Goal: Task Accomplishment & Management: Use online tool/utility

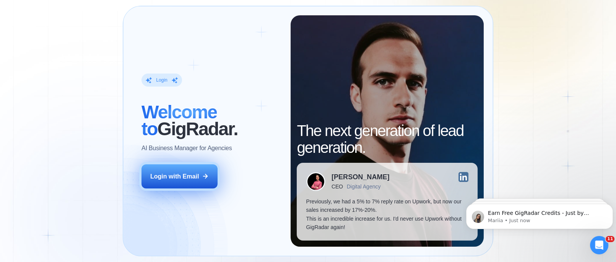
click at [169, 170] on button "Login with Email" at bounding box center [180, 176] width 76 height 24
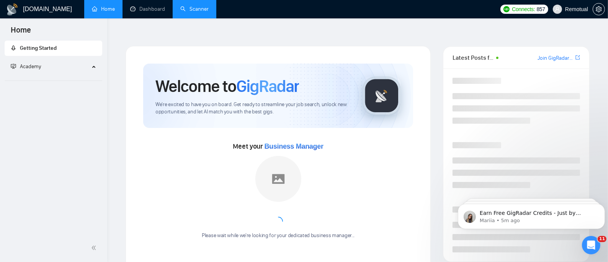
click at [191, 7] on link "Scanner" at bounding box center [194, 9] width 28 height 7
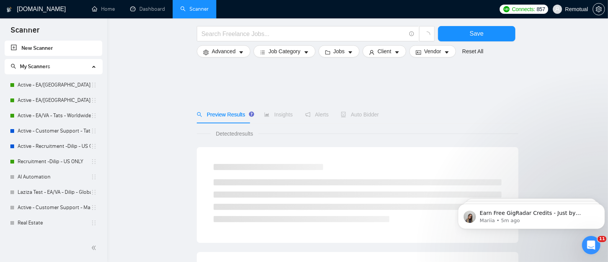
scroll to position [229, 0]
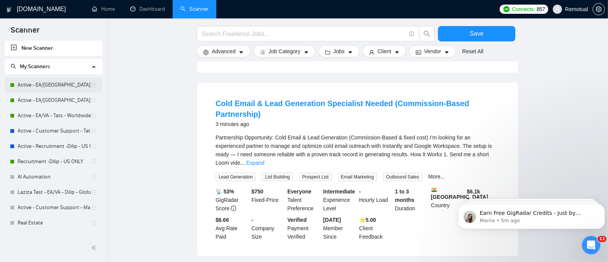
click at [41, 86] on link "Active - EA/[GEOGRAPHIC_DATA] - Dilip - U.S" at bounding box center [54, 84] width 73 height 15
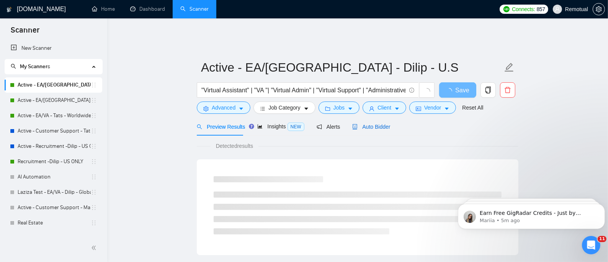
click at [381, 124] on span "Auto Bidder" at bounding box center [371, 127] width 38 height 6
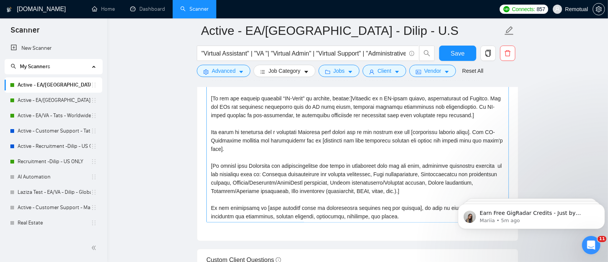
scroll to position [867, 0]
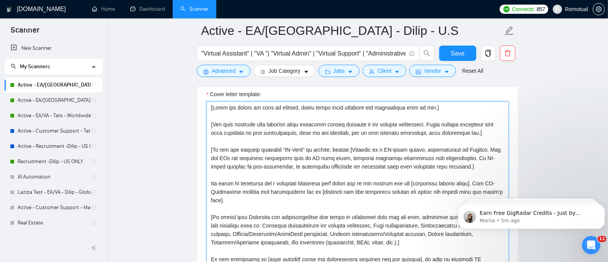
drag, startPoint x: 240, startPoint y: 186, endPoint x: 217, endPoint y: 184, distance: 23.4
click at [212, 186] on textarea "Cover letter template:" at bounding box center [357, 187] width 302 height 172
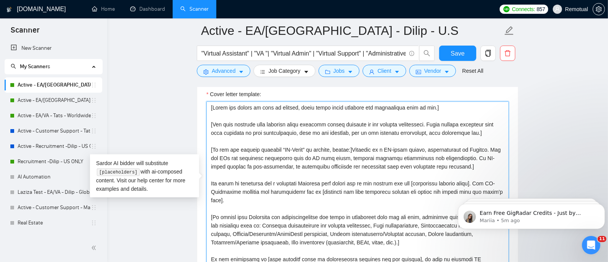
click at [223, 182] on textarea "Cover letter template:" at bounding box center [357, 187] width 302 height 172
drag, startPoint x: 218, startPoint y: 184, endPoint x: 210, endPoint y: 186, distance: 8.6
click at [210, 186] on textarea "Cover letter template:" at bounding box center [357, 187] width 302 height 172
click at [325, 195] on textarea "Cover letter template:" at bounding box center [357, 187] width 302 height 172
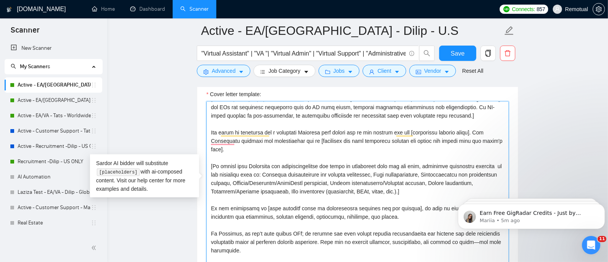
scroll to position [0, 0]
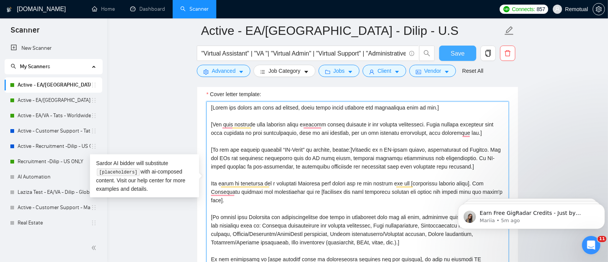
type textarea "[Lorem ips dolors am cons ad elitsed, doeiu tempo incid utlabore etd magnaaliqu…"
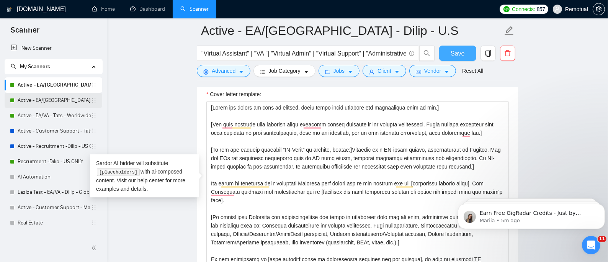
drag, startPoint x: 462, startPoint y: 54, endPoint x: 88, endPoint y: 104, distance: 376.8
click at [463, 54] on span "Save" at bounding box center [457, 54] width 14 height 10
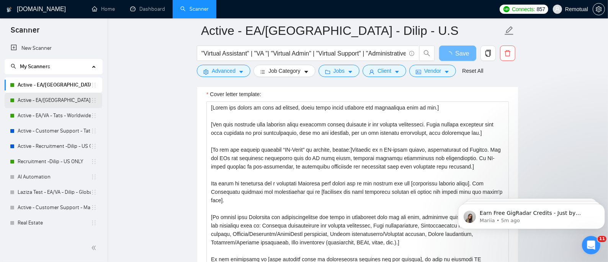
click at [54, 102] on link "Active - EA/[GEOGRAPHIC_DATA] - Dilip - Global" at bounding box center [54, 100] width 73 height 15
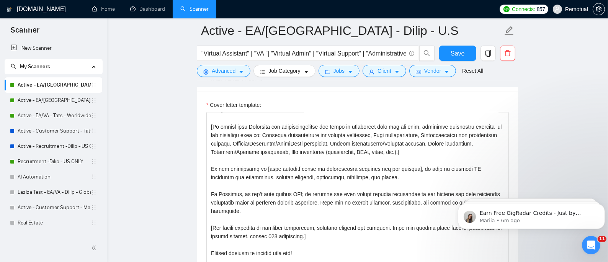
scroll to position [816, 0]
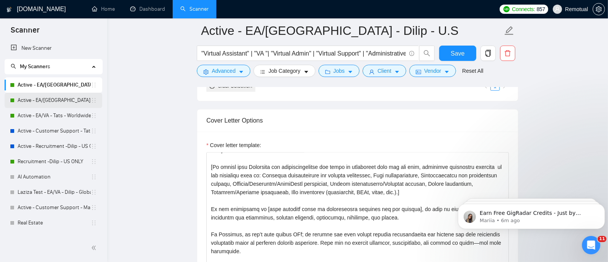
click at [57, 99] on link "Active - EA/[GEOGRAPHIC_DATA] - Dilip - Global" at bounding box center [54, 100] width 73 height 15
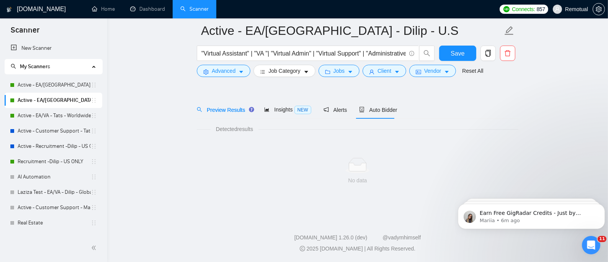
scroll to position [18, 0]
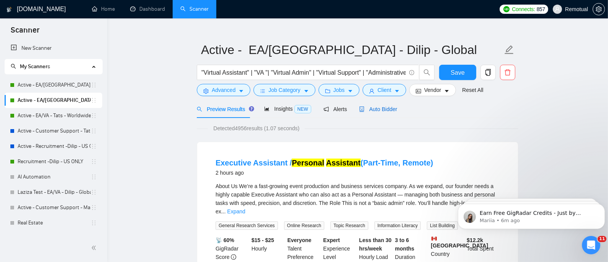
click at [384, 108] on div "Auto Bidder" at bounding box center [378, 109] width 38 height 8
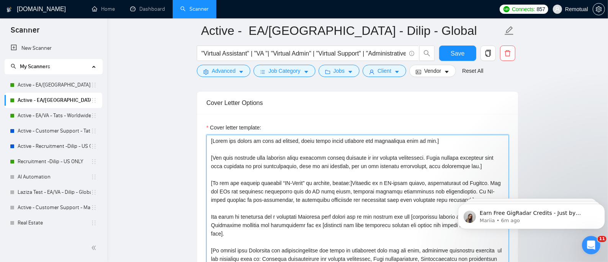
click at [212, 220] on textarea "Cover letter template:" at bounding box center [357, 221] width 302 height 172
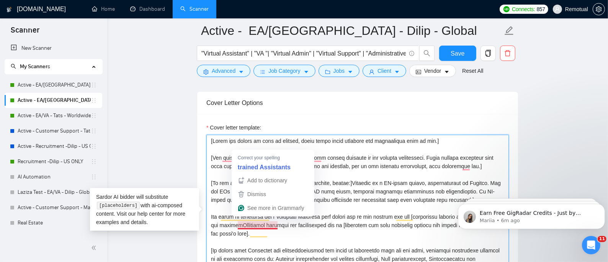
click at [253, 218] on textarea "Cover letter template:" at bounding box center [357, 221] width 302 height 172
click at [254, 220] on textarea "Cover letter template:" at bounding box center [357, 221] width 302 height 172
drag, startPoint x: 251, startPoint y: 219, endPoint x: 209, endPoint y: 221, distance: 42.9
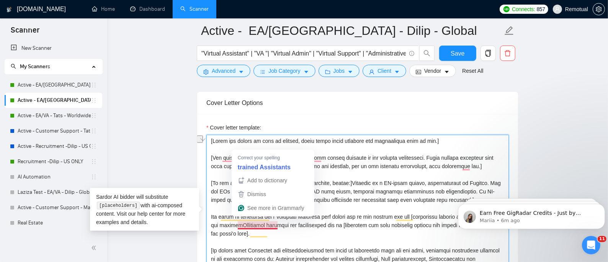
click at [209, 221] on div "Cover Letter Options Cover letter template:" at bounding box center [357, 208] width 321 height 234
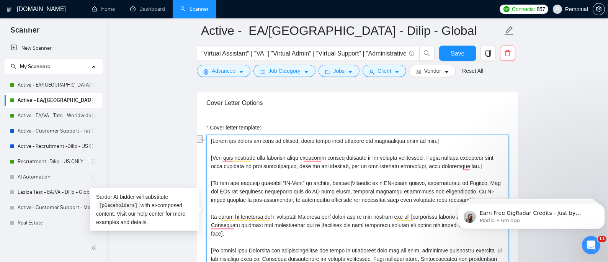
type textarea "[Lorem ips dolors am cons ad elitsed, doeiu tempo incid utlabore etd magnaaliqu…"
click at [459, 57] on span "Save" at bounding box center [457, 54] width 14 height 10
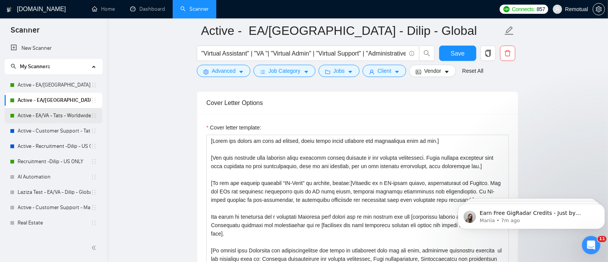
click at [57, 114] on link "Active - EA/VA - Tats - Worldwide" at bounding box center [54, 115] width 73 height 15
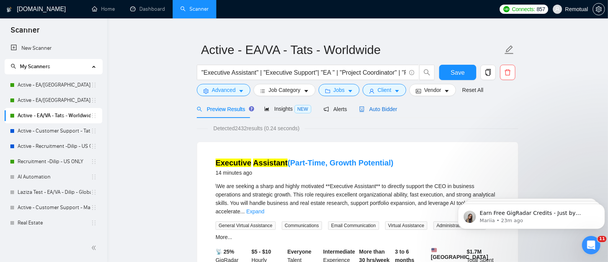
click at [377, 106] on span "Auto Bidder" at bounding box center [378, 109] width 38 height 6
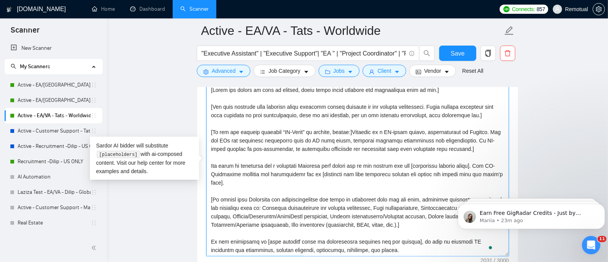
click at [487, 127] on textarea "Cover letter template:" at bounding box center [357, 170] width 302 height 172
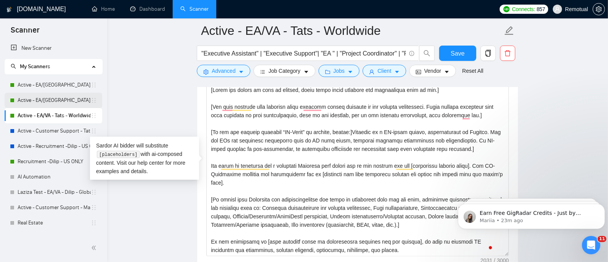
click at [51, 98] on link "Active - EA/[GEOGRAPHIC_DATA] - Dilip - Global" at bounding box center [54, 100] width 73 height 15
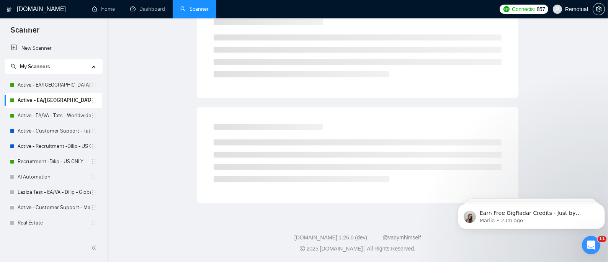
scroll to position [18, 0]
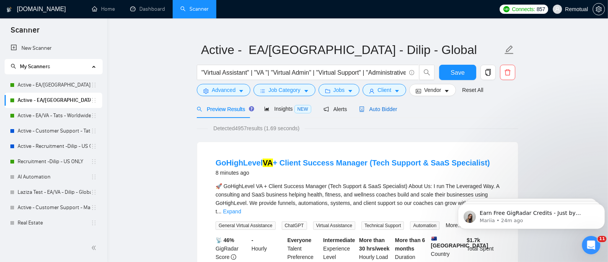
click at [384, 106] on span "Auto Bidder" at bounding box center [378, 109] width 38 height 6
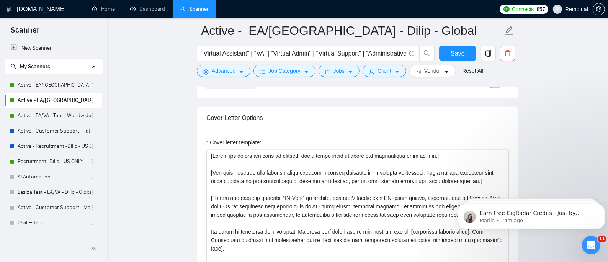
scroll to position [834, 0]
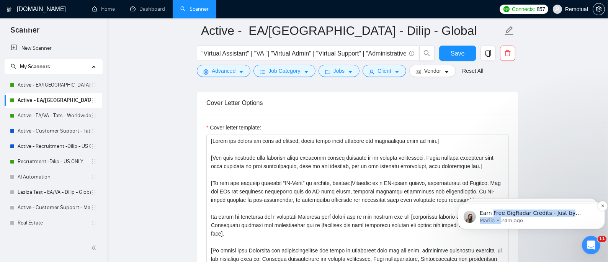
drag, startPoint x: 490, startPoint y: 208, endPoint x: 497, endPoint y: 221, distance: 14.4
click at [497, 221] on div "Earn Free GigRadar Credits - Just by Sharing Your Story! 💬 Want more credits fo…" at bounding box center [530, 215] width 135 height 15
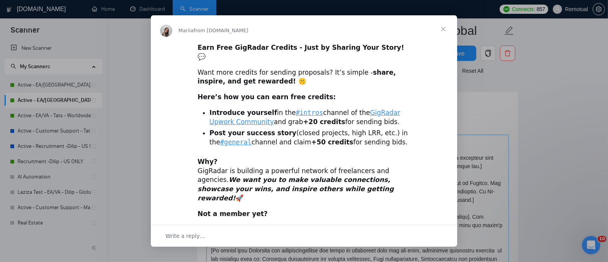
scroll to position [0, 0]
click at [441, 31] on span "Close" at bounding box center [443, 29] width 28 height 28
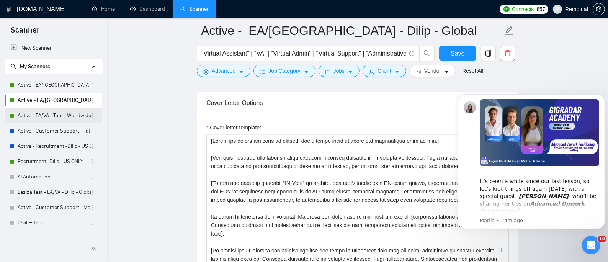
click at [62, 117] on link "Active - EA/VA - Tats - Worldwide" at bounding box center [54, 115] width 73 height 15
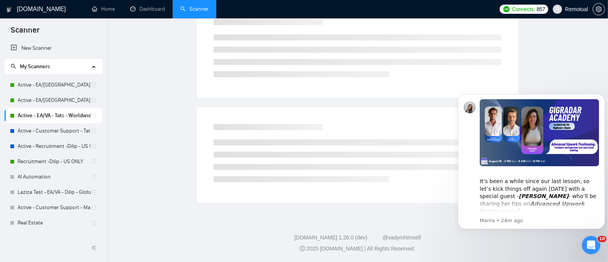
scroll to position [18, 0]
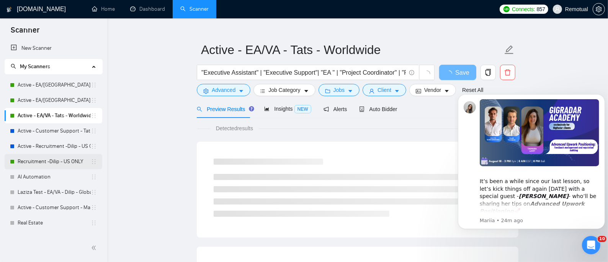
click at [46, 160] on link "Recruitment -Dilip - US ONLY" at bounding box center [54, 161] width 73 height 15
